Goal: Task Accomplishment & Management: Manage account settings

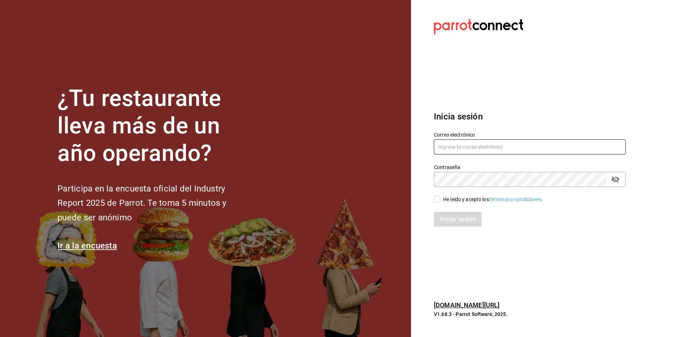
click at [548, 145] on input "text" at bounding box center [530, 147] width 192 height 15
type input "[EMAIL_ADDRESS][DOMAIN_NAME]"
click at [617, 179] on icon "passwordField" at bounding box center [615, 179] width 9 height 9
click at [617, 180] on icon "passwordField" at bounding box center [615, 179] width 9 height 9
type input "[EMAIL_ADDRESS][DOMAIN_NAME]"
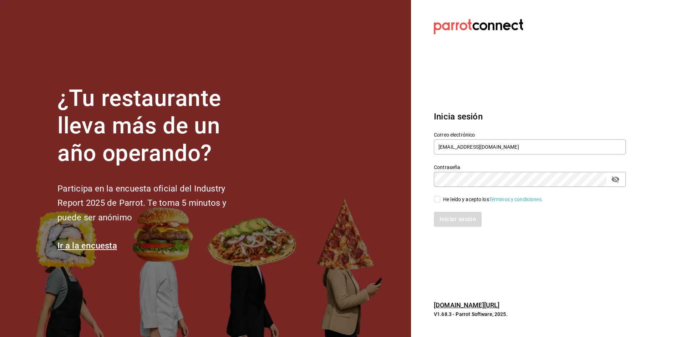
click at [616, 179] on icon "passwordField" at bounding box center [615, 179] width 9 height 9
click at [616, 178] on icon "passwordField" at bounding box center [615, 179] width 9 height 9
